Goal: Information Seeking & Learning: Check status

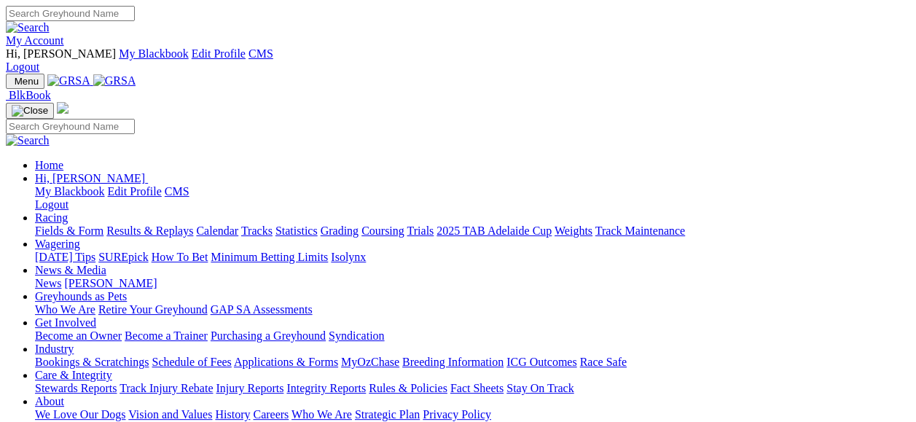
click at [64, 34] on link "My Account" at bounding box center [35, 40] width 58 height 12
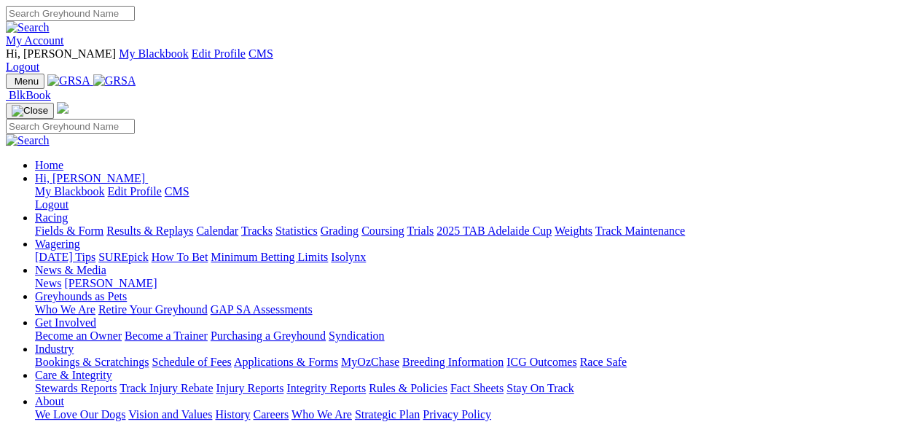
click at [193, 225] on link "Results & Replays" at bounding box center [149, 231] width 87 height 12
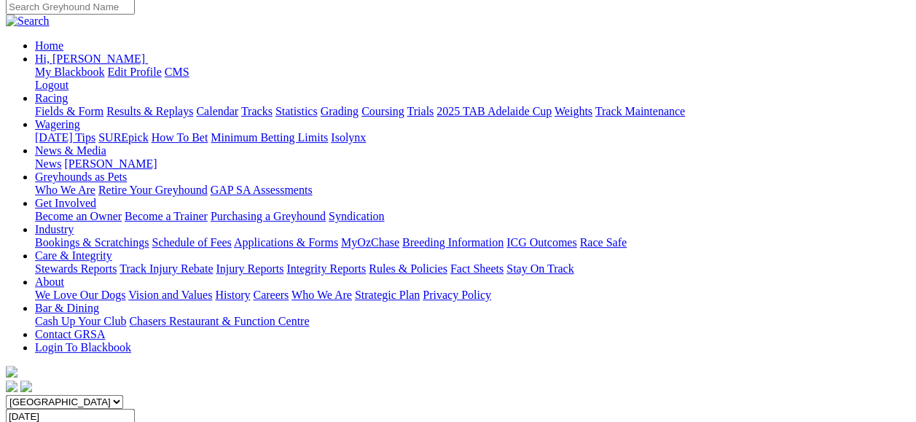
scroll to position [175, 0]
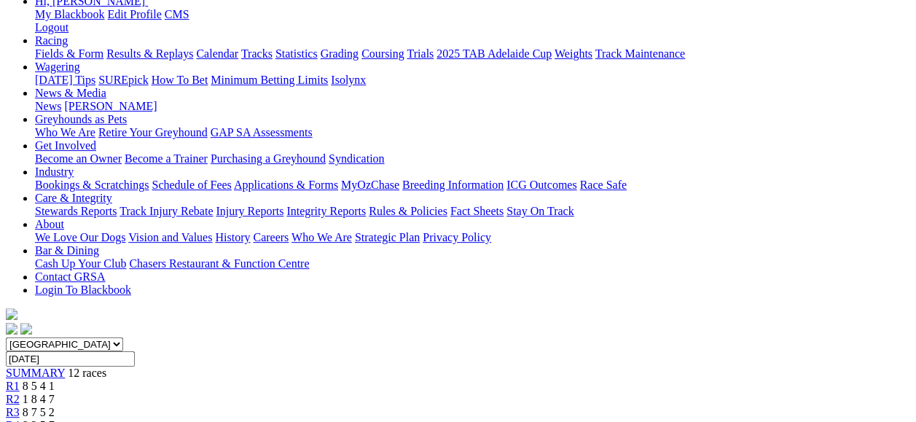
scroll to position [233, 0]
